Goal: Information Seeking & Learning: Learn about a topic

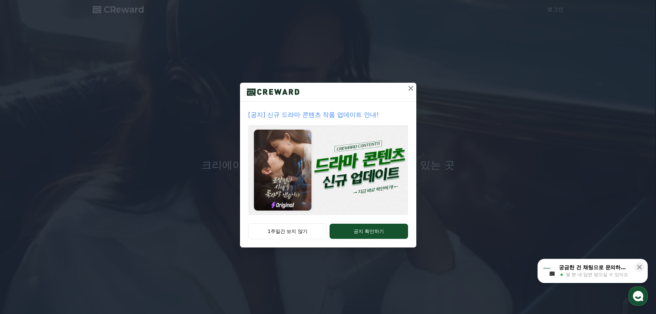
click at [409, 89] on icon at bounding box center [411, 88] width 8 height 8
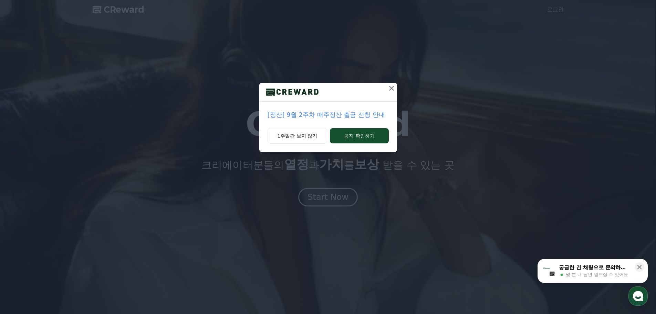
click at [389, 86] on div at bounding box center [328, 92] width 138 height 19
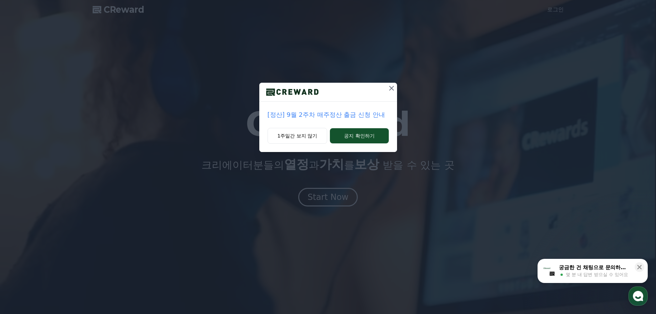
click at [389, 86] on icon at bounding box center [392, 88] width 8 height 8
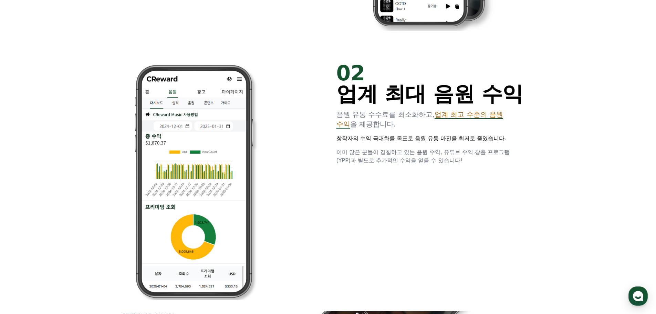
scroll to position [517, 0]
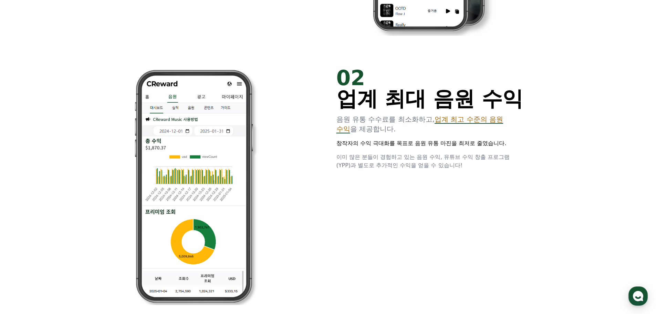
click at [502, 123] on span "업계 최고 수준의 음원 수익" at bounding box center [420, 124] width 167 height 18
click at [499, 122] on span "업계 최고 수준의 음원 수익" at bounding box center [420, 124] width 167 height 18
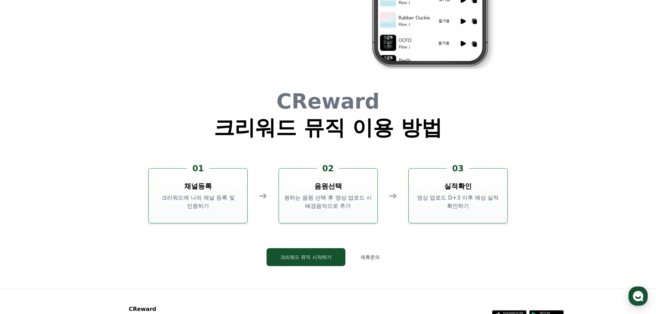
scroll to position [1866, 0]
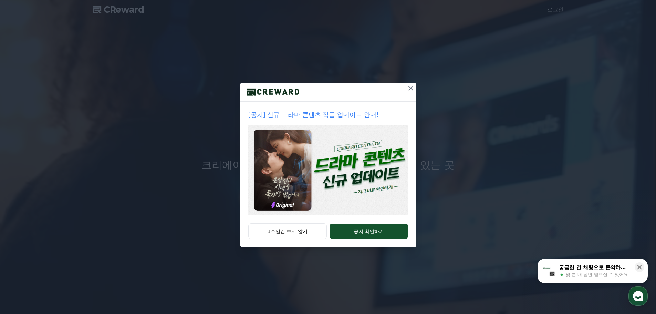
click at [413, 88] on icon at bounding box center [411, 88] width 8 height 8
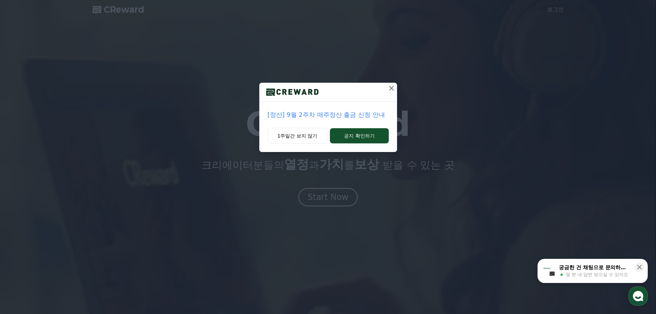
click at [394, 87] on icon at bounding box center [392, 88] width 8 height 8
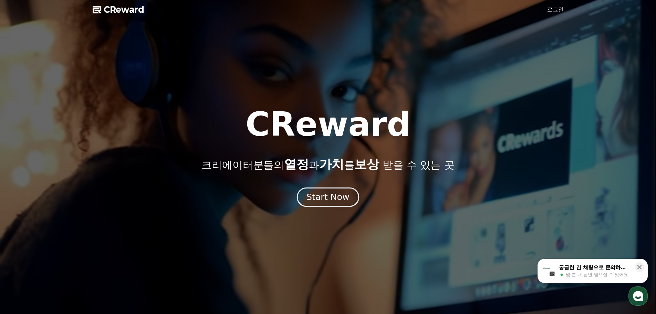
click at [341, 188] on button "Start Now" at bounding box center [328, 197] width 62 height 20
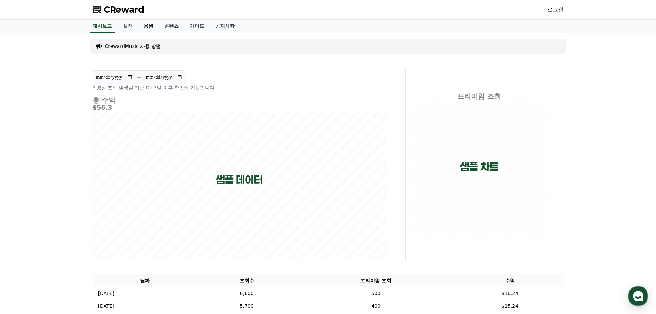
click at [145, 28] on link "음원" at bounding box center [148, 26] width 21 height 13
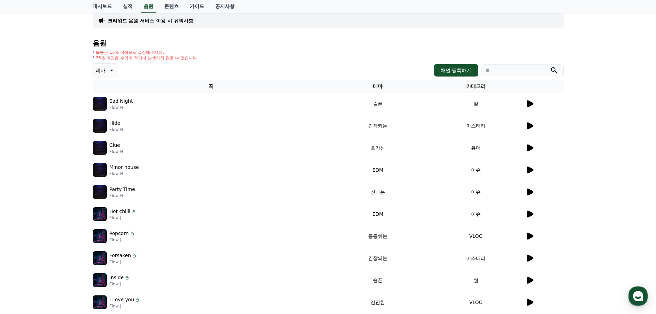
scroll to position [138, 0]
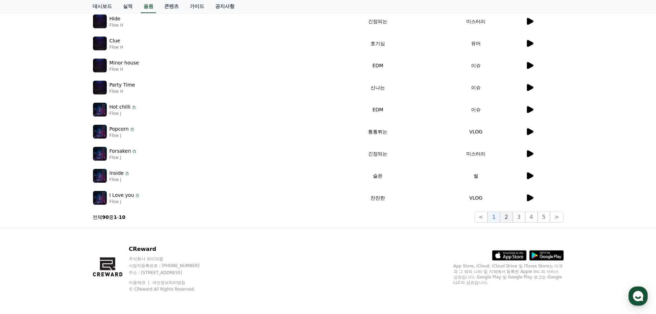
click at [508, 217] on button "2" at bounding box center [506, 217] width 12 height 11
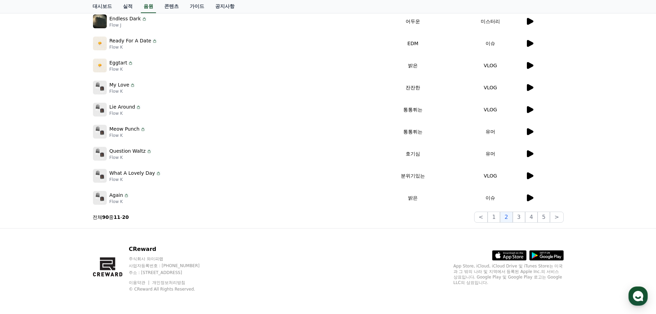
click at [530, 196] on icon at bounding box center [530, 197] width 7 height 7
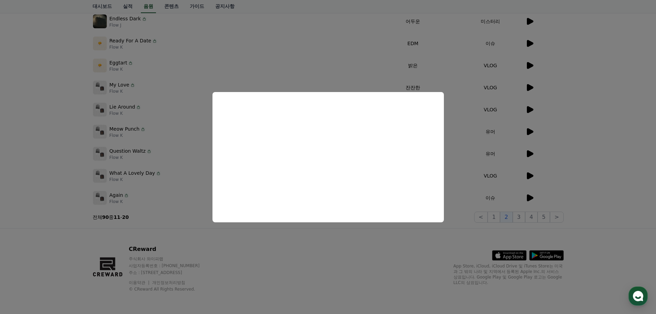
drag, startPoint x: 303, startPoint y: 254, endPoint x: 300, endPoint y: 251, distance: 4.6
click at [302, 253] on button "close modal" at bounding box center [328, 157] width 656 height 314
